Goal: Task Accomplishment & Management: Use online tool/utility

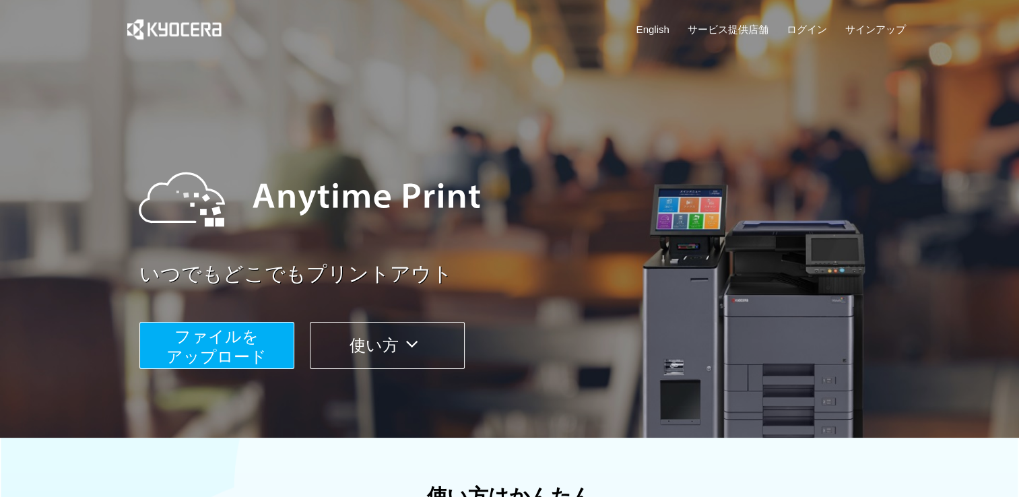
click at [229, 351] on span "ファイルを ​​アップロード" at bounding box center [216, 346] width 100 height 38
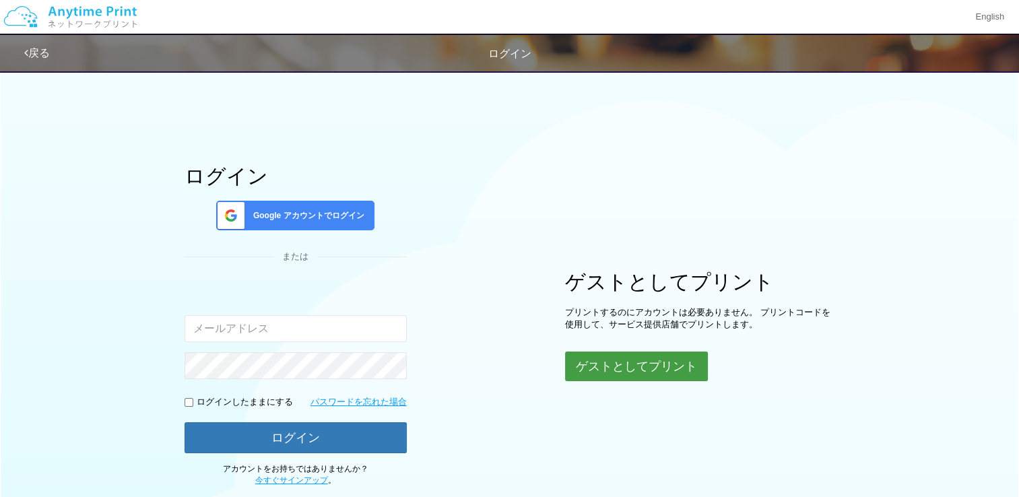
click at [614, 366] on button "ゲストとしてプリント" at bounding box center [636, 366] width 143 height 30
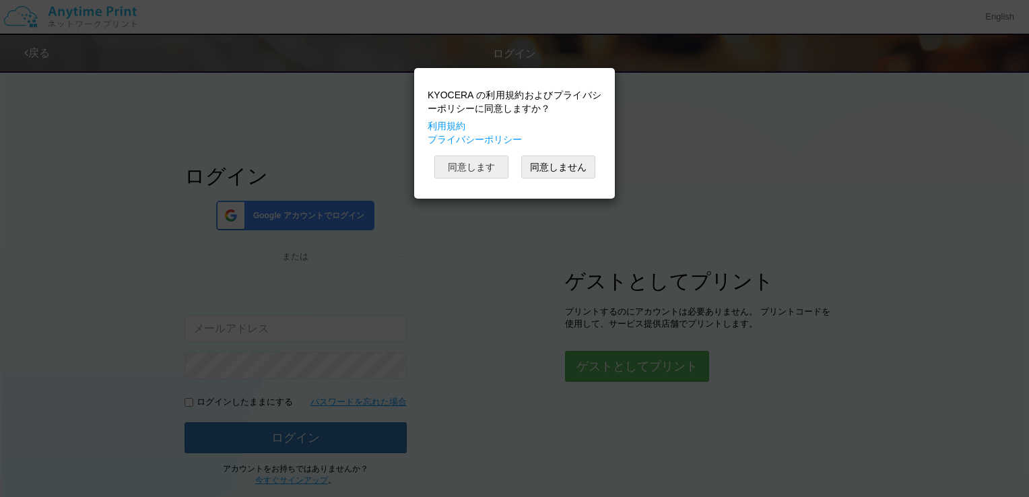
click at [496, 169] on button "同意します" at bounding box center [471, 167] width 74 height 23
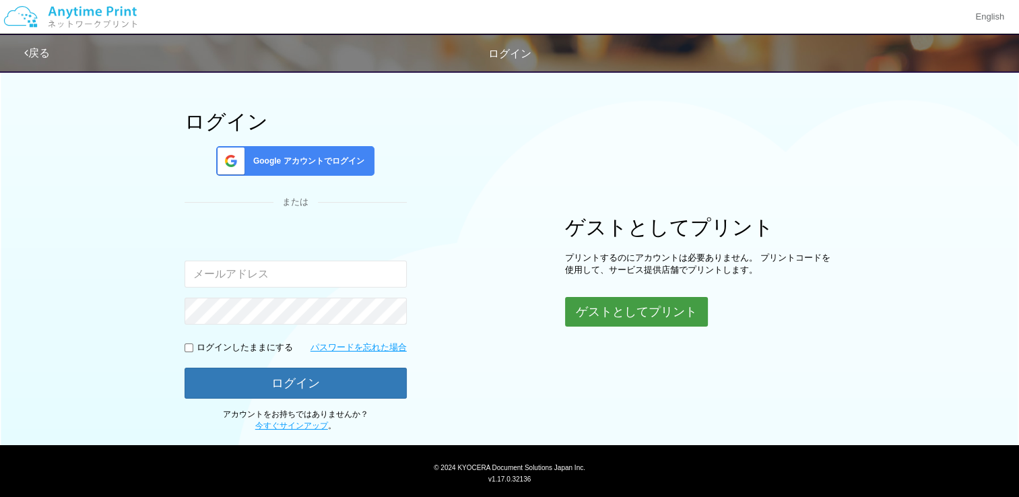
scroll to position [85, 0]
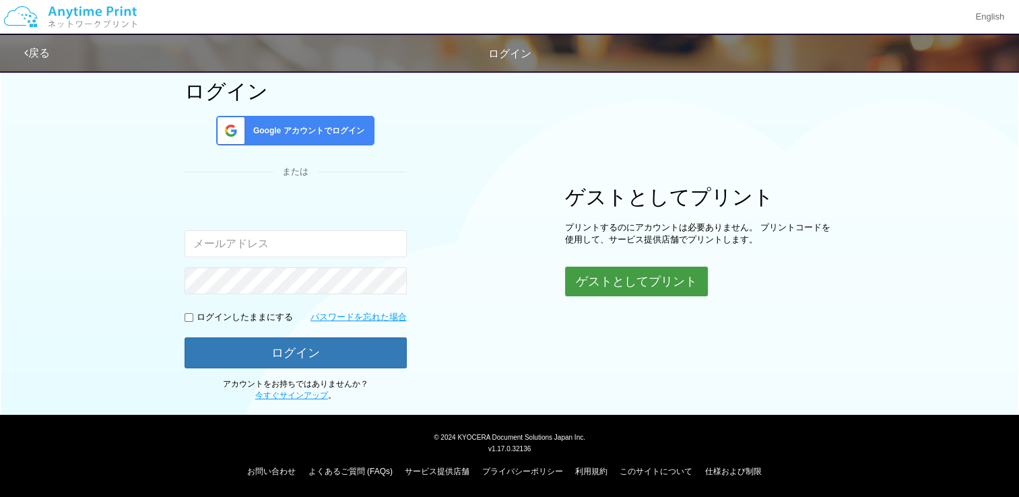
click at [603, 285] on button "ゲストとしてプリント" at bounding box center [636, 282] width 143 height 30
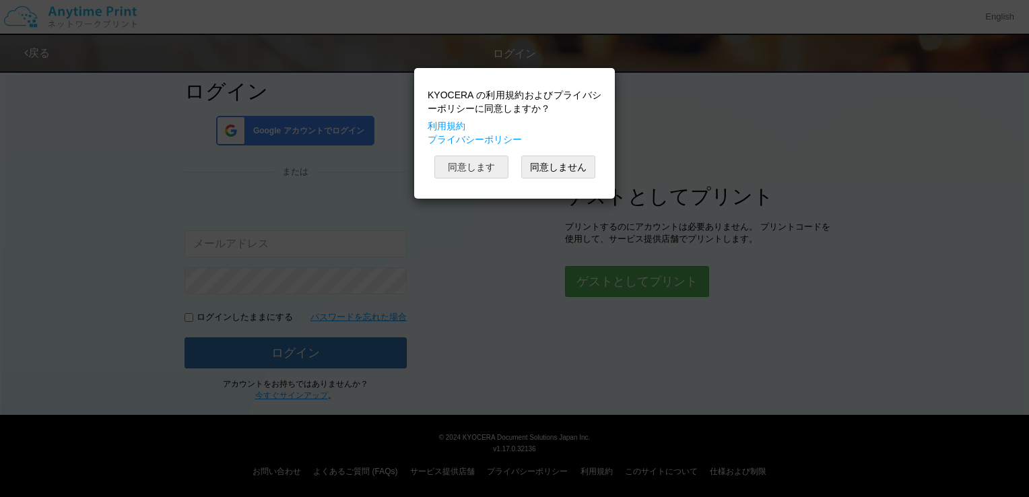
click at [479, 167] on button "同意します" at bounding box center [471, 167] width 74 height 23
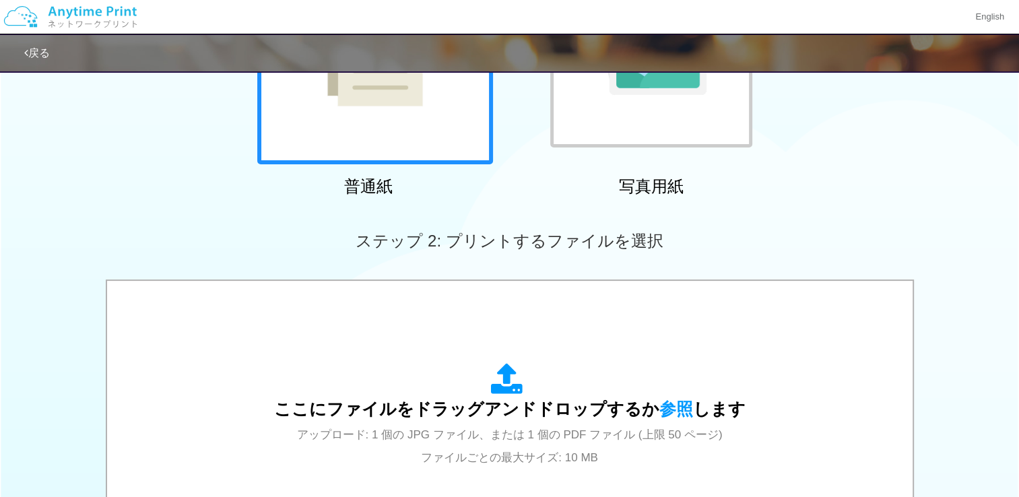
scroll to position [354, 0]
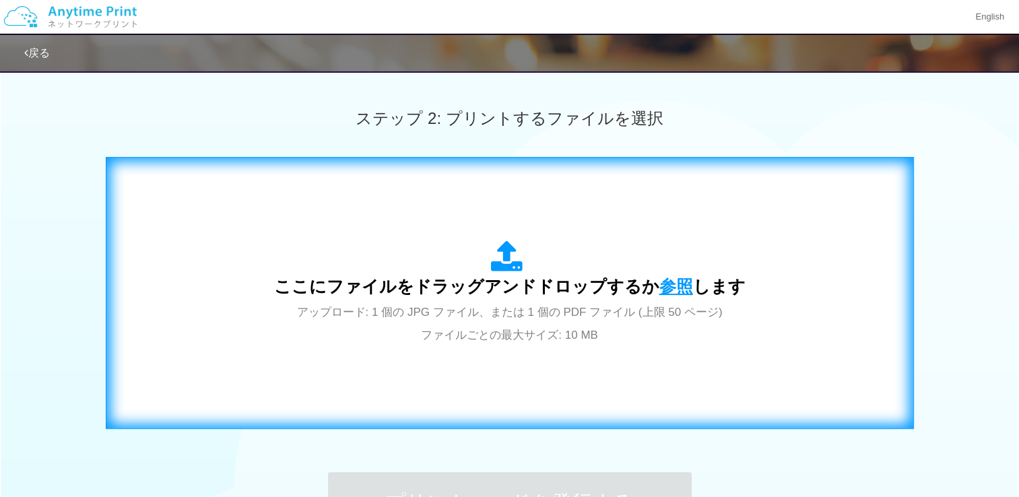
click at [679, 285] on span "参照" at bounding box center [676, 286] width 34 height 19
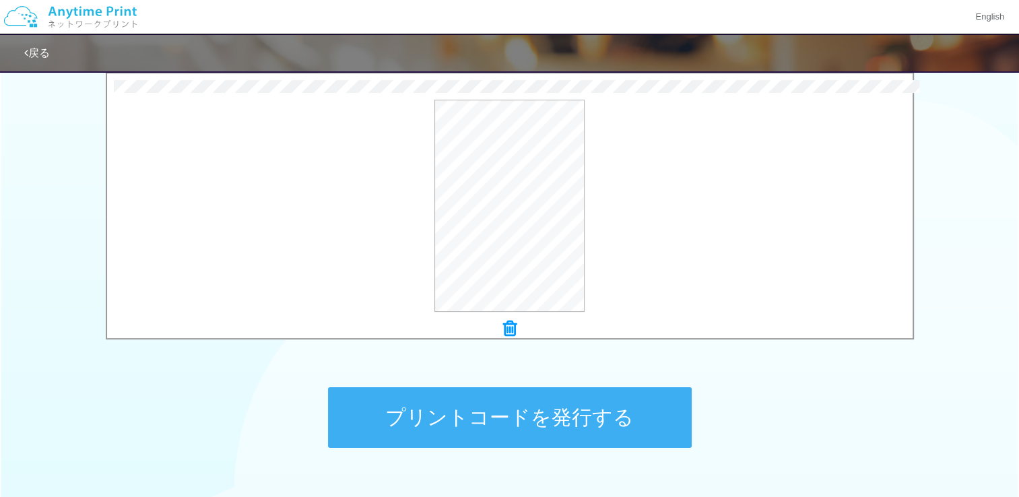
scroll to position [526, 0]
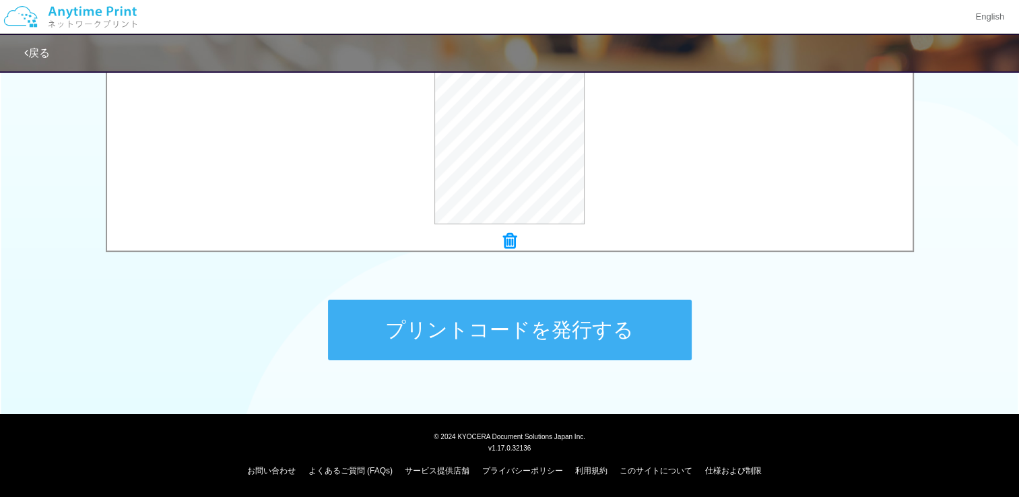
click at [574, 341] on button "プリントコードを発行する" at bounding box center [510, 330] width 364 height 61
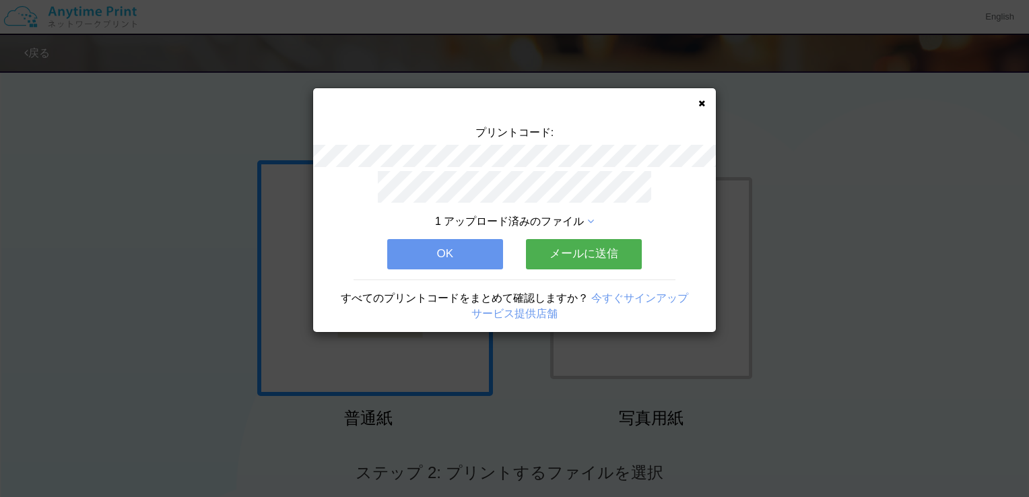
click at [598, 254] on button "メールに送信" at bounding box center [584, 254] width 116 height 30
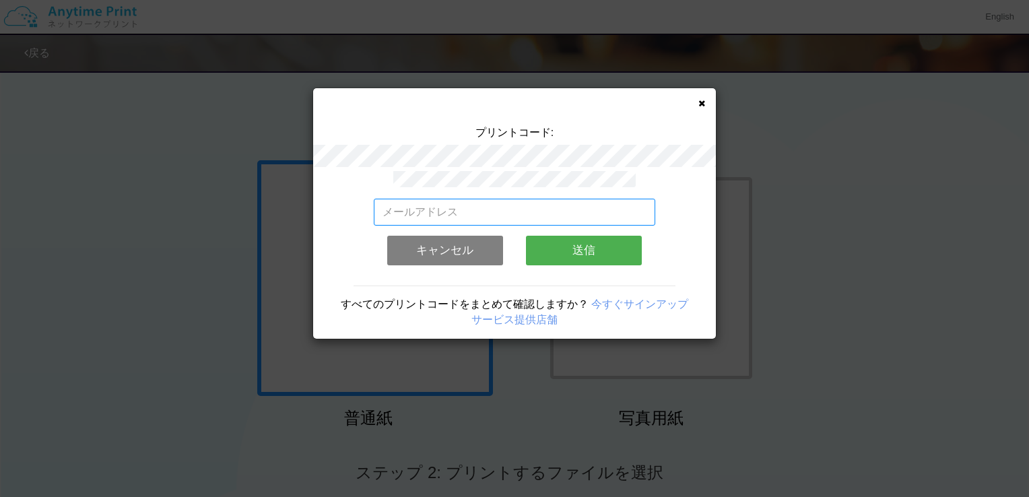
drag, startPoint x: 489, startPoint y: 209, endPoint x: 486, endPoint y: 189, distance: 20.5
click at [489, 209] on input "email" at bounding box center [515, 212] width 282 height 27
type input "[EMAIL_ADDRESS][DOMAIN_NAME]"
click at [570, 249] on button "送信" at bounding box center [584, 251] width 116 height 30
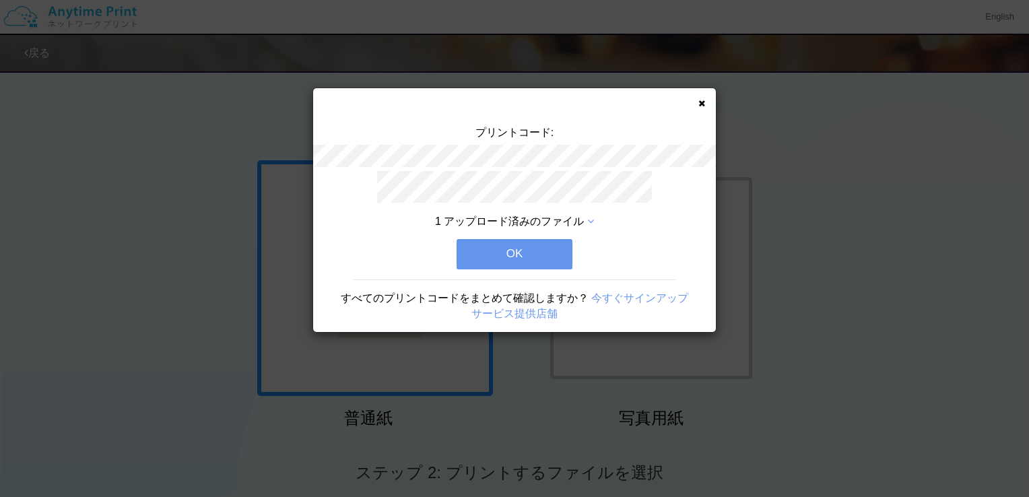
click at [541, 252] on button "OK" at bounding box center [514, 254] width 116 height 30
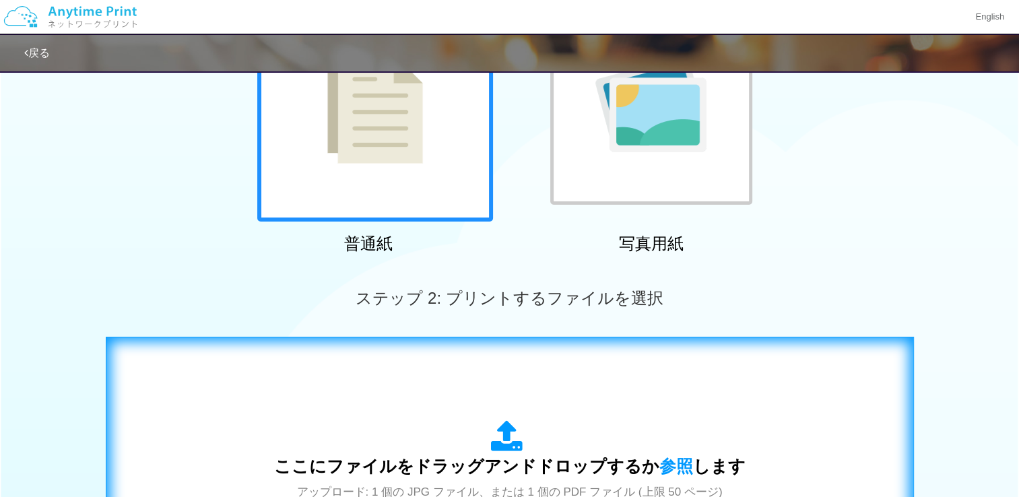
scroll to position [337, 0]
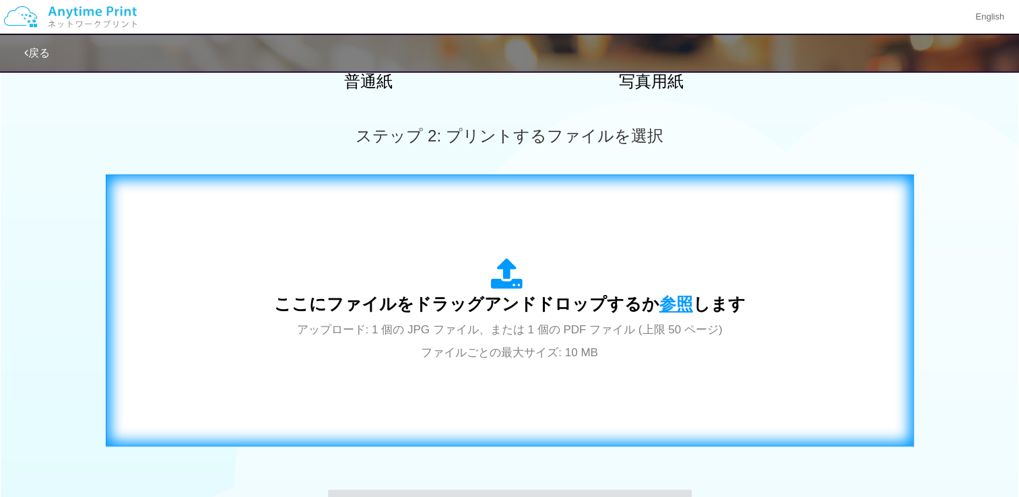
click at [666, 304] on span "参照" at bounding box center [676, 303] width 34 height 19
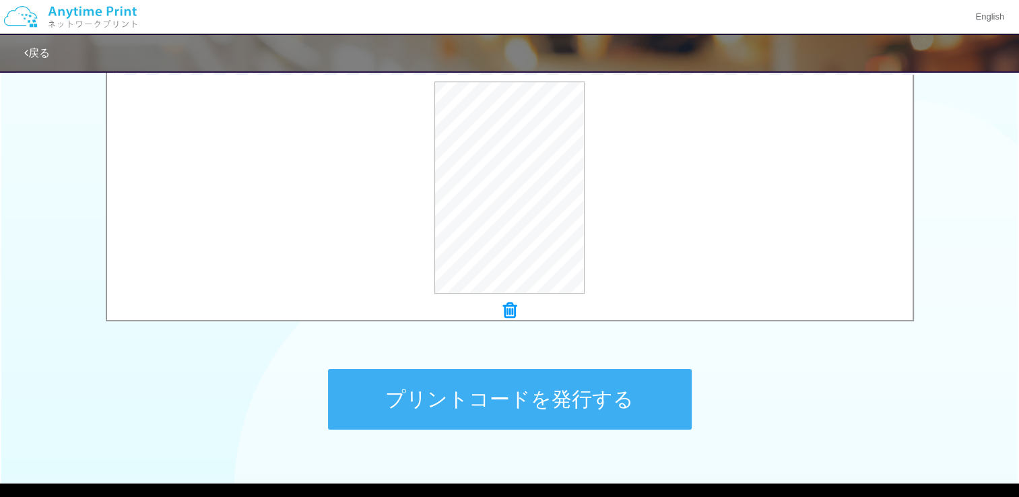
scroll to position [526, 0]
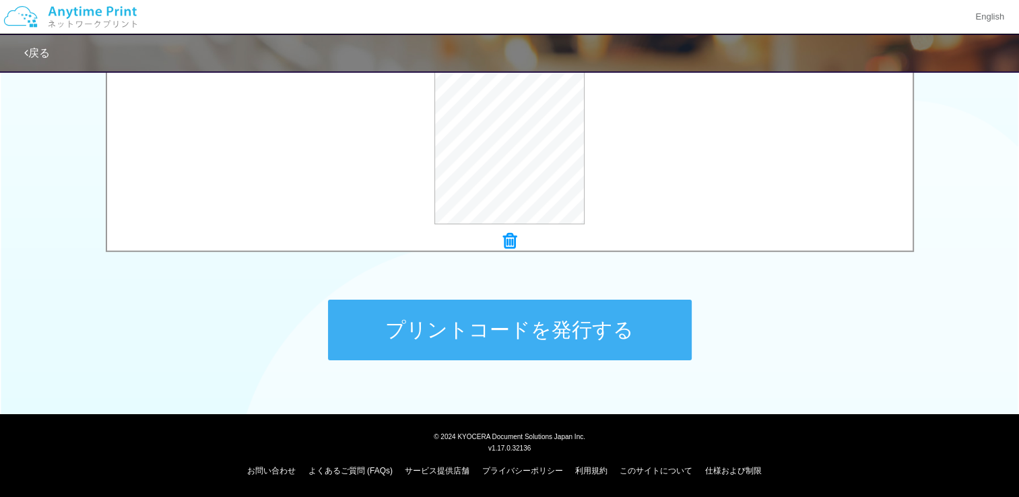
click at [539, 351] on button "プリントコードを発行する" at bounding box center [510, 330] width 364 height 61
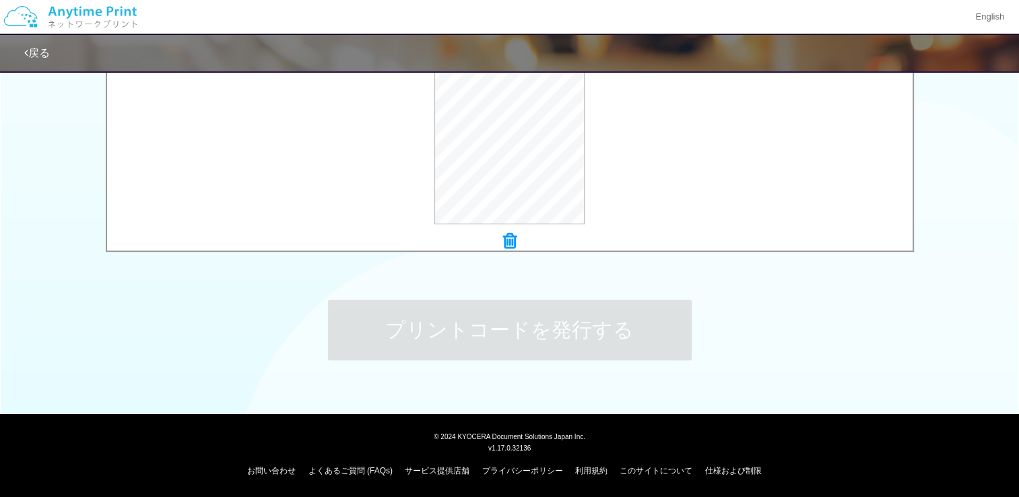
scroll to position [0, 0]
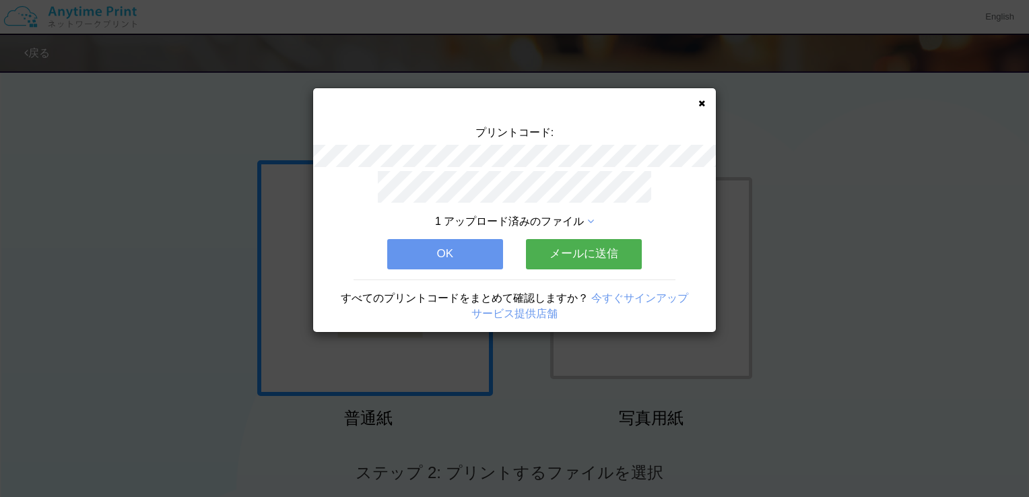
click at [584, 254] on button "メールに送信" at bounding box center [584, 254] width 116 height 30
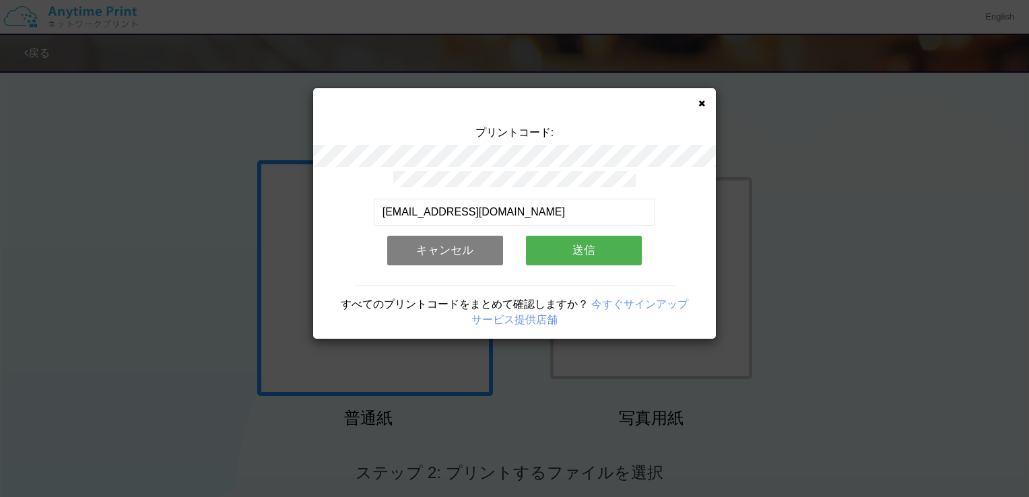
click at [554, 254] on button "送信" at bounding box center [584, 251] width 116 height 30
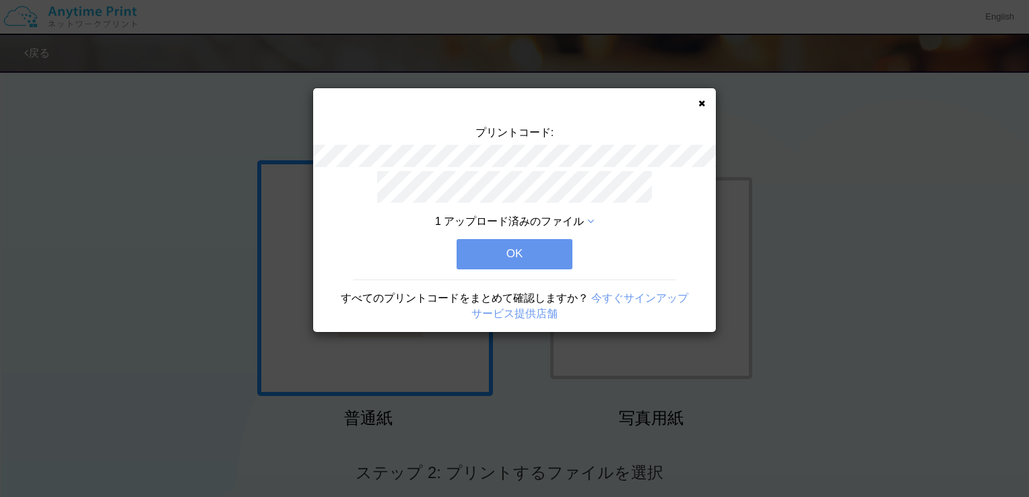
click at [554, 254] on button "OK" at bounding box center [514, 254] width 116 height 30
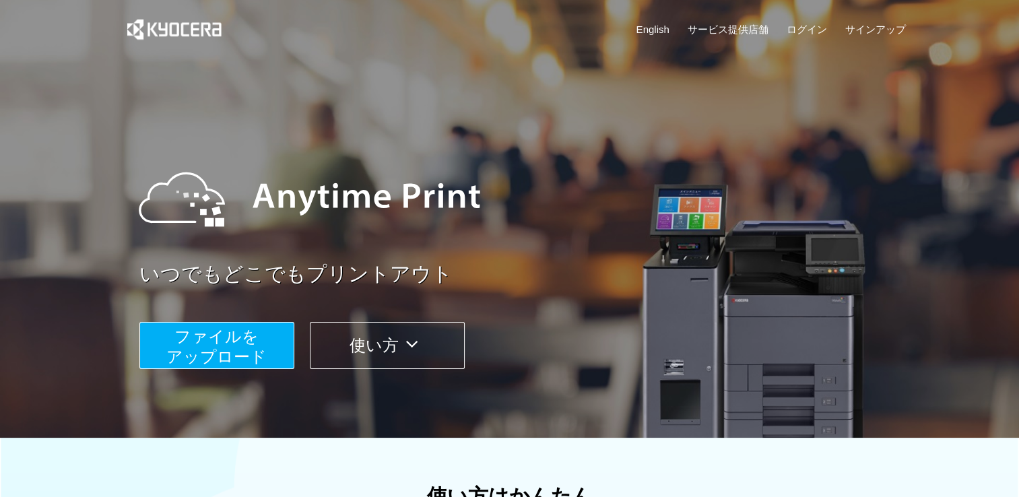
click at [218, 332] on span "ファイルを ​​アップロード" at bounding box center [216, 346] width 100 height 38
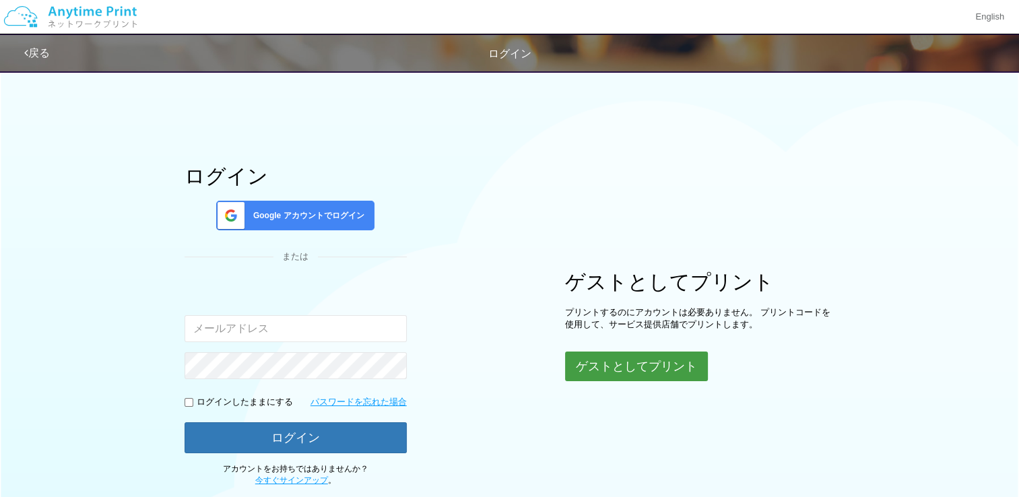
click at [652, 365] on button "ゲストとしてプリント" at bounding box center [636, 366] width 143 height 30
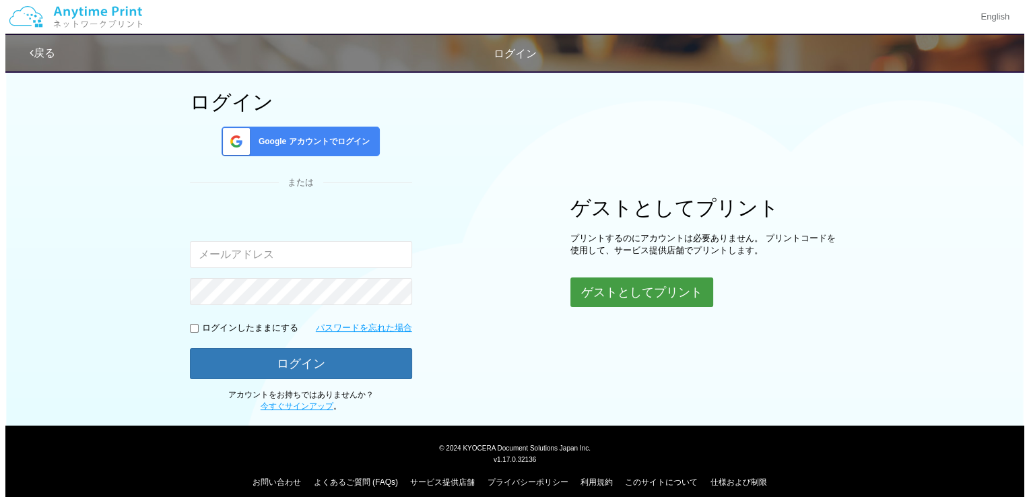
scroll to position [85, 0]
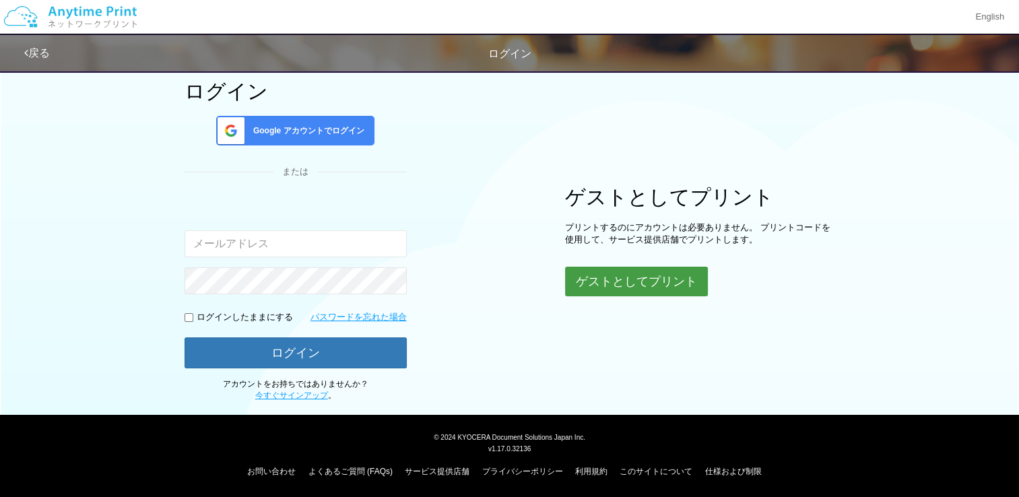
click at [627, 283] on button "ゲストとしてプリント" at bounding box center [636, 282] width 143 height 30
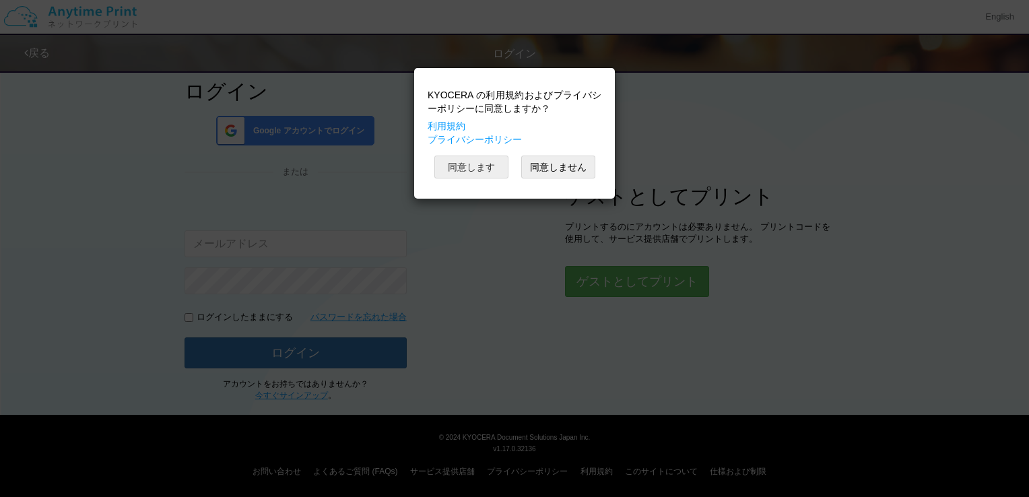
click at [461, 167] on button "同意します" at bounding box center [471, 167] width 74 height 23
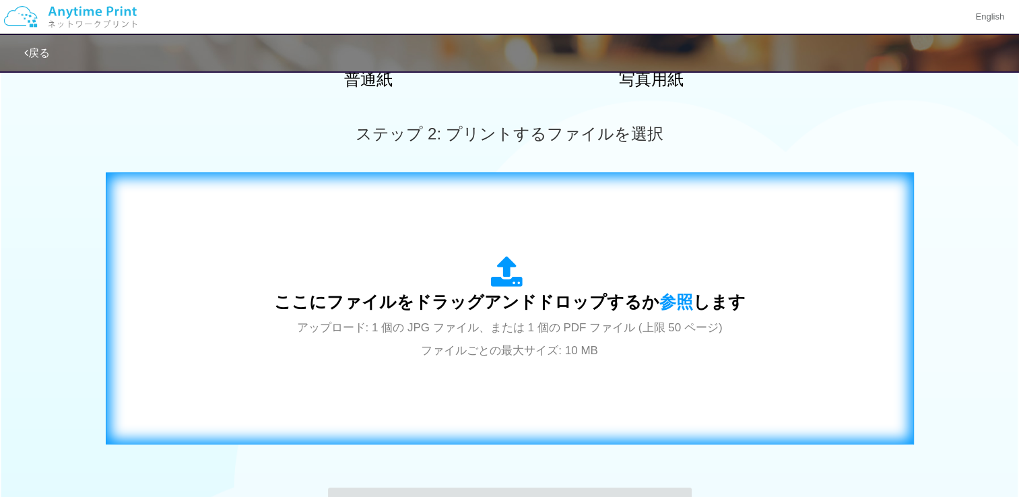
scroll to position [489, 0]
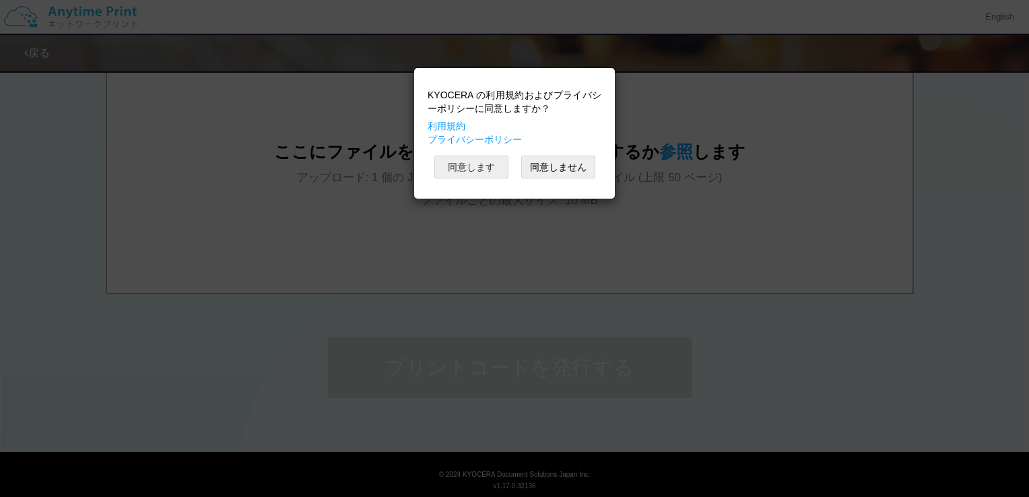
click at [484, 168] on button "同意します" at bounding box center [471, 167] width 74 height 23
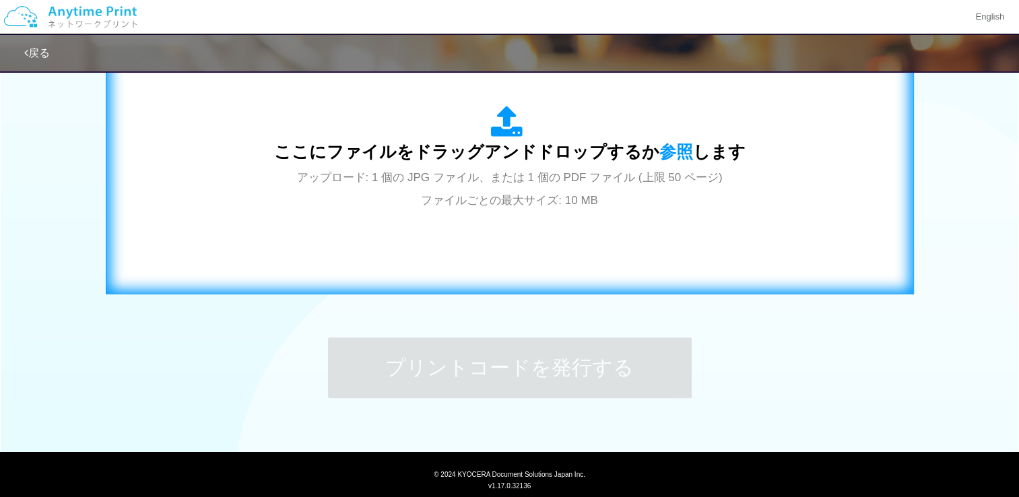
click at [491, 213] on div "ここにファイルをドラッグアンドドロップするか 参照 します アップロード: 1 個の JPG ファイル、または 1 個の PDF ファイル (上限 50 ペー…" at bounding box center [510, 158] width 780 height 244
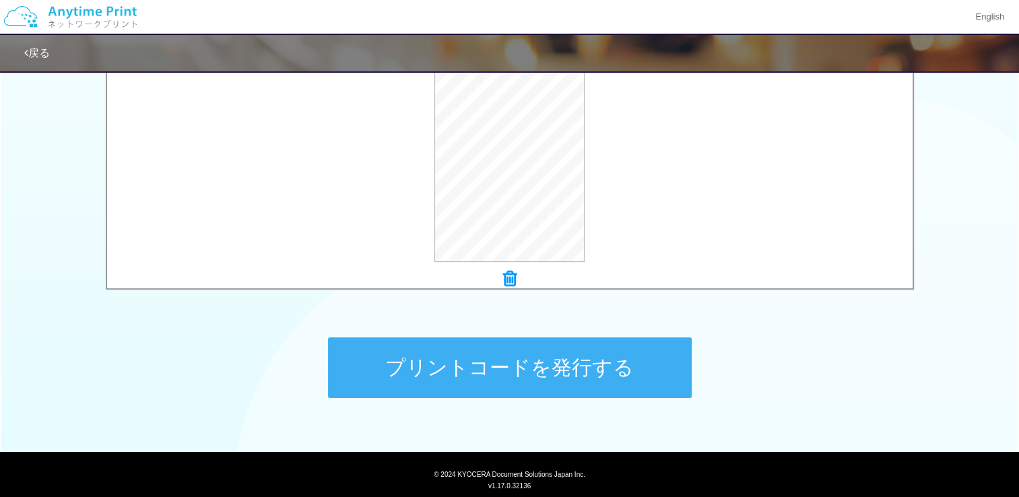
click at [579, 368] on button "プリントコードを発行する" at bounding box center [510, 367] width 364 height 61
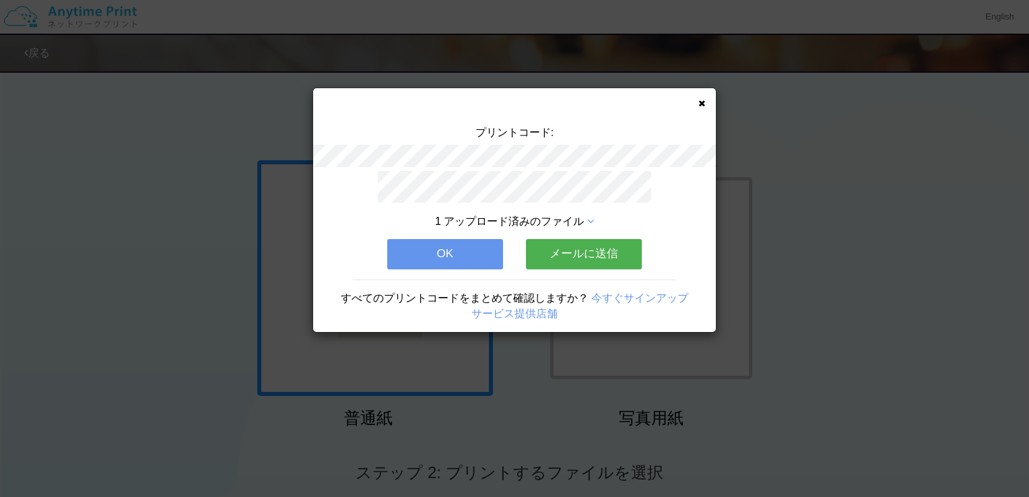
click at [702, 104] on icon at bounding box center [701, 103] width 7 height 9
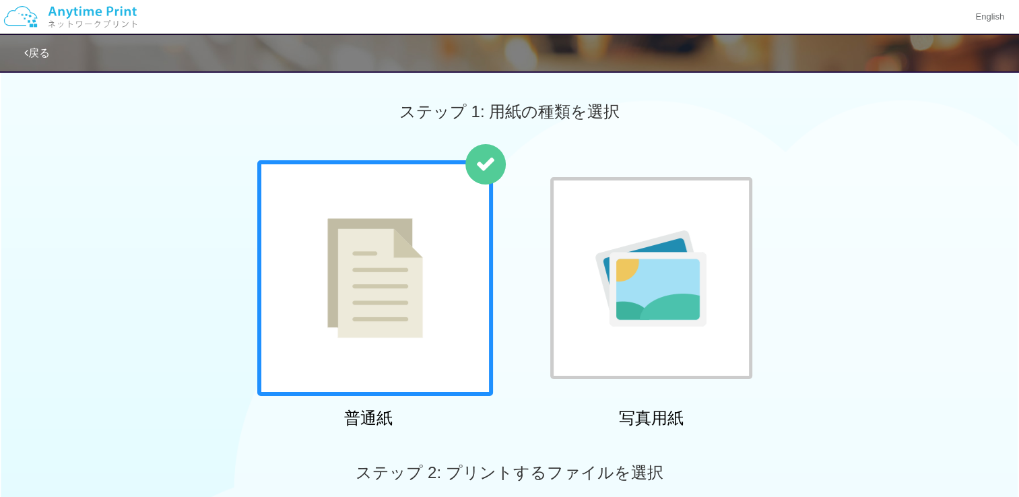
scroll to position [471, 0]
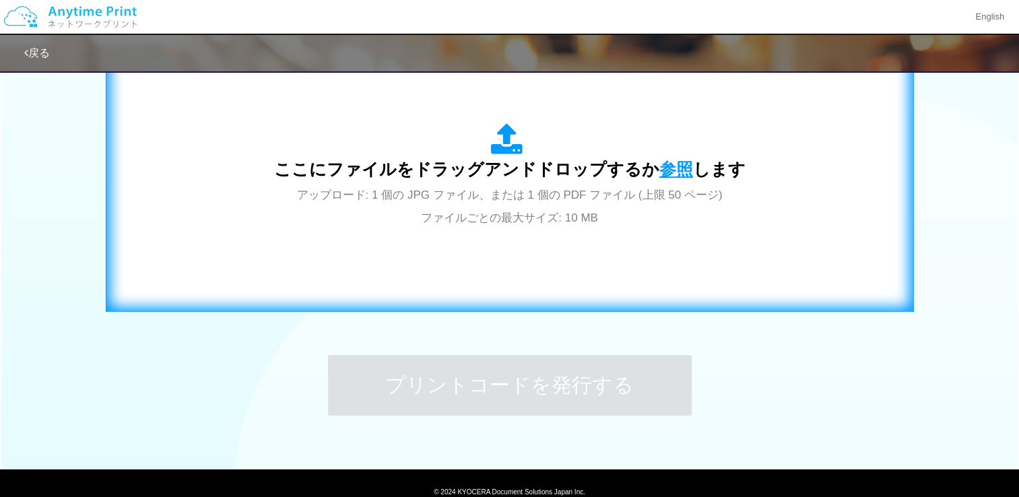
click at [672, 172] on span "参照" at bounding box center [676, 169] width 34 height 19
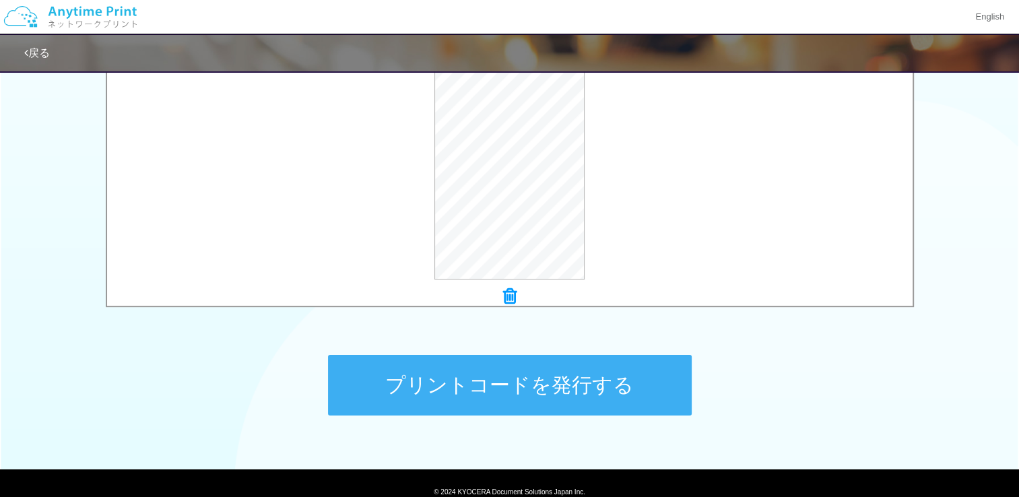
click at [568, 400] on button "プリントコードを発行する" at bounding box center [510, 385] width 364 height 61
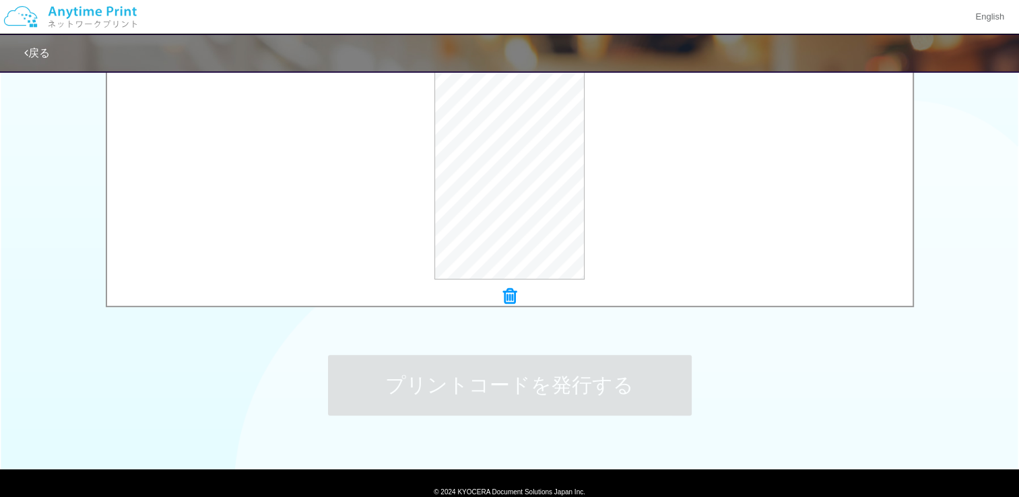
scroll to position [0, 0]
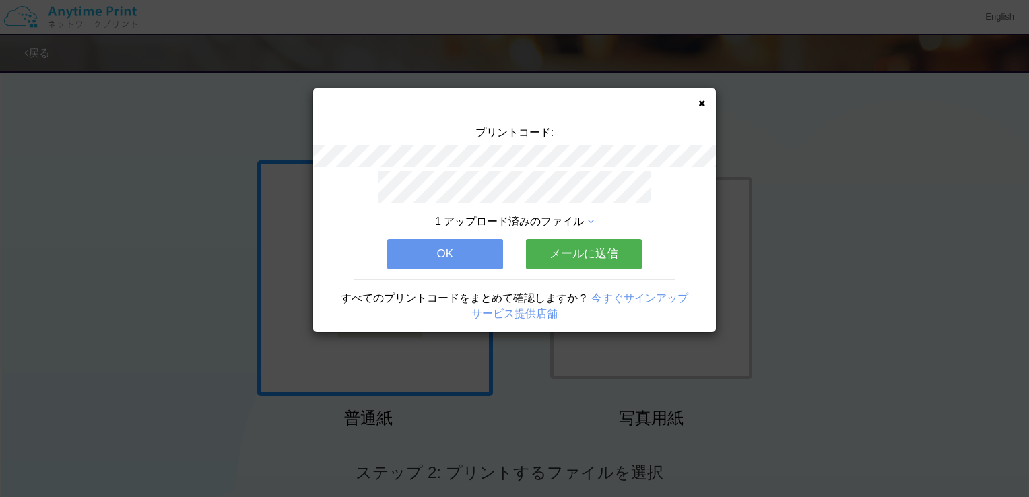
click at [623, 254] on button "メールに送信" at bounding box center [584, 254] width 116 height 30
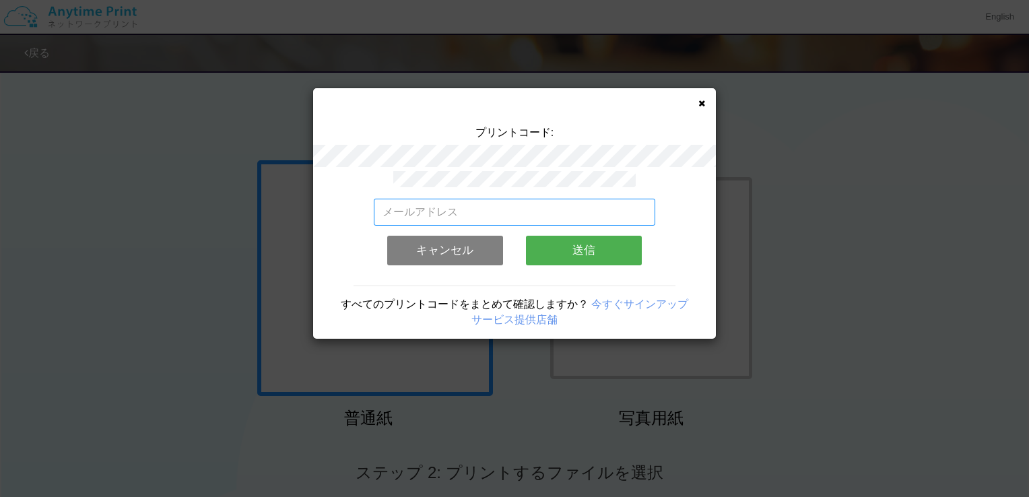
click at [514, 211] on input "email" at bounding box center [515, 212] width 282 height 27
type input "[EMAIL_ADDRESS][DOMAIN_NAME]"
click at [582, 245] on button "送信" at bounding box center [584, 251] width 116 height 30
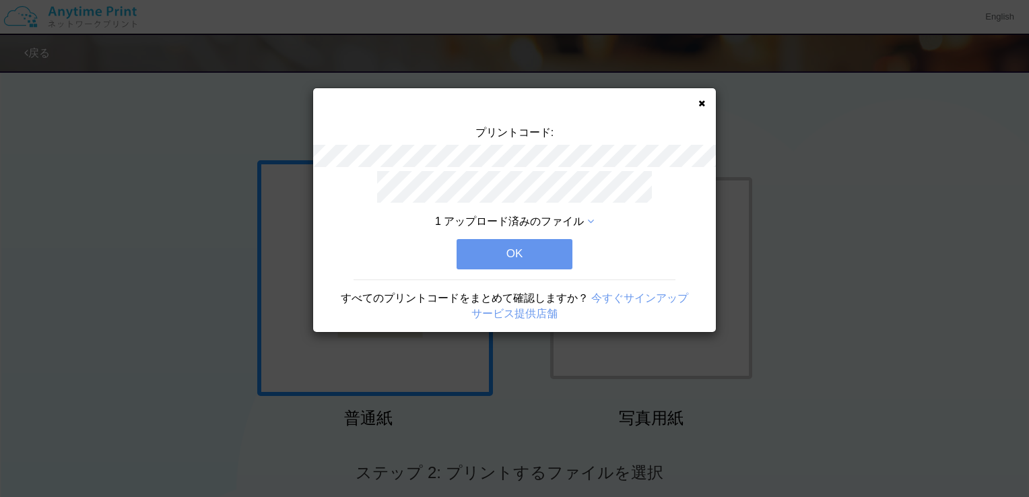
click at [555, 263] on button "OK" at bounding box center [514, 254] width 116 height 30
